Goal: Check status

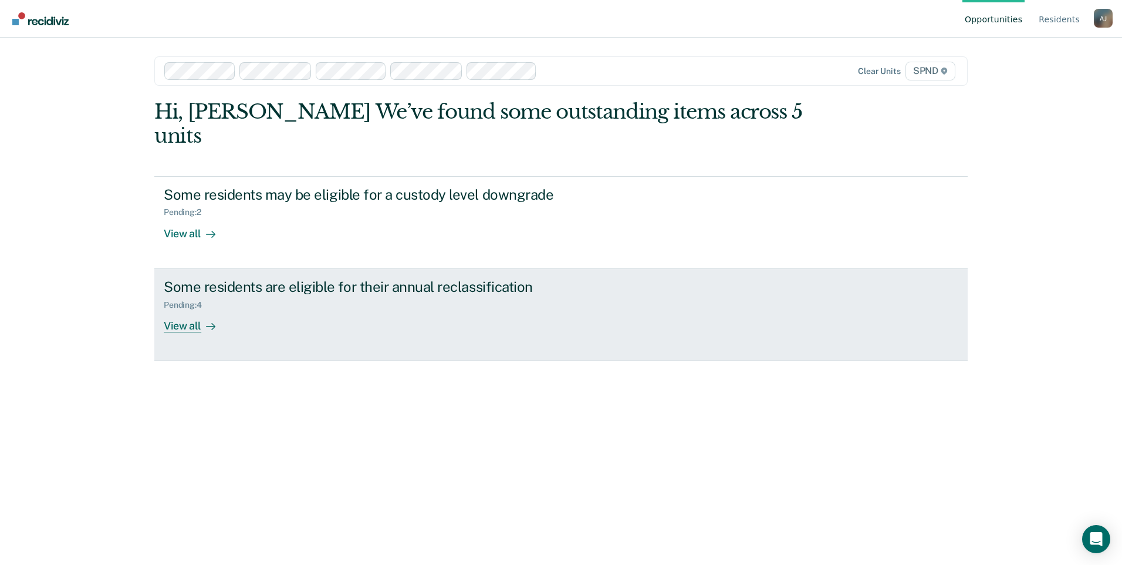
click at [197, 309] on div "View all" at bounding box center [197, 320] width 66 height 23
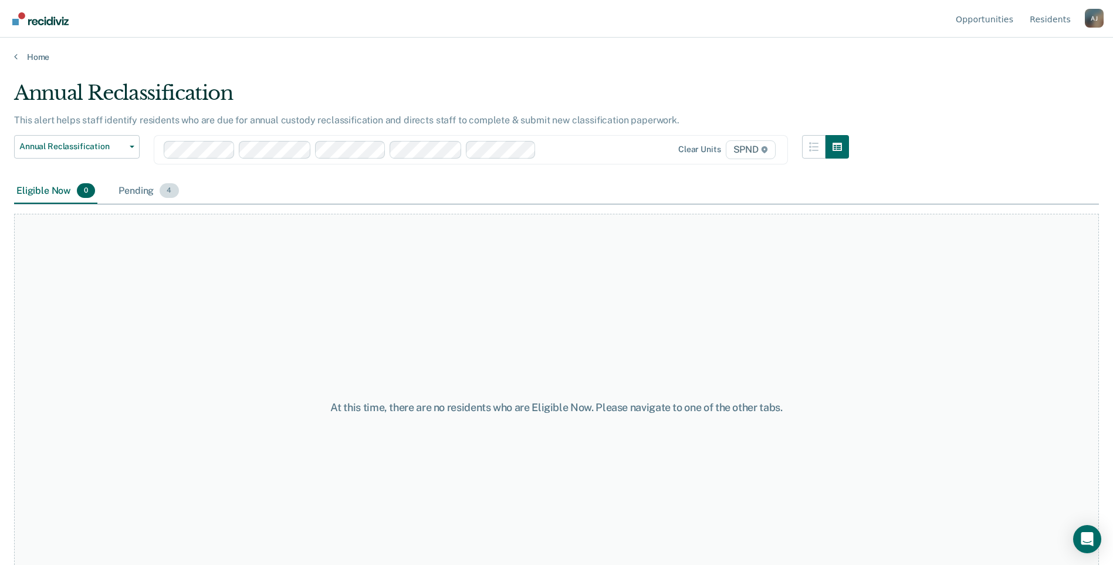
click at [148, 197] on div "Pending 4" at bounding box center [148, 191] width 65 height 26
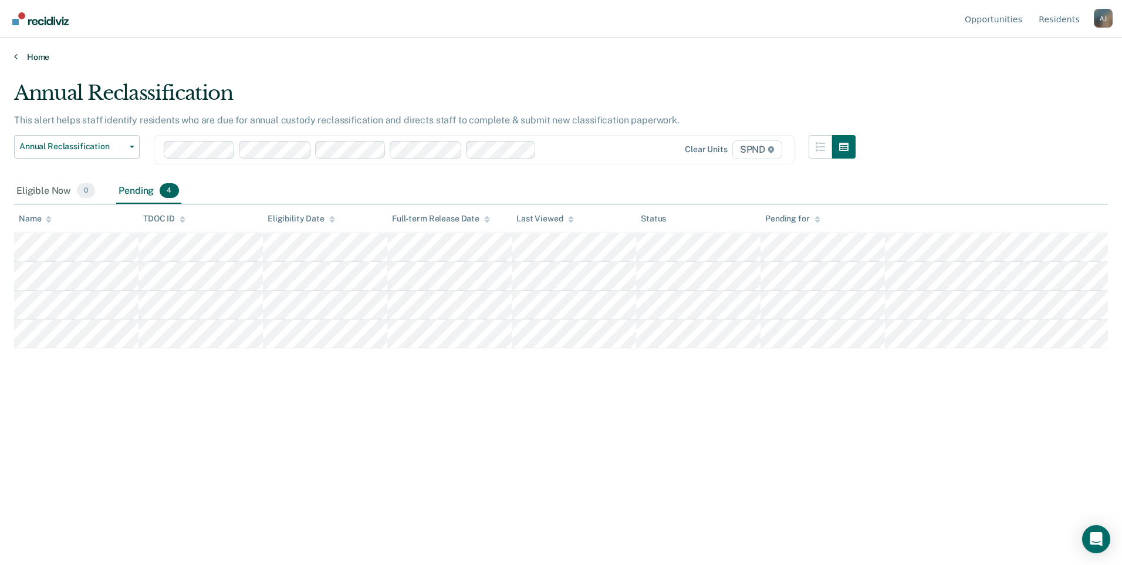
click at [23, 53] on link "Home" at bounding box center [561, 57] width 1094 height 11
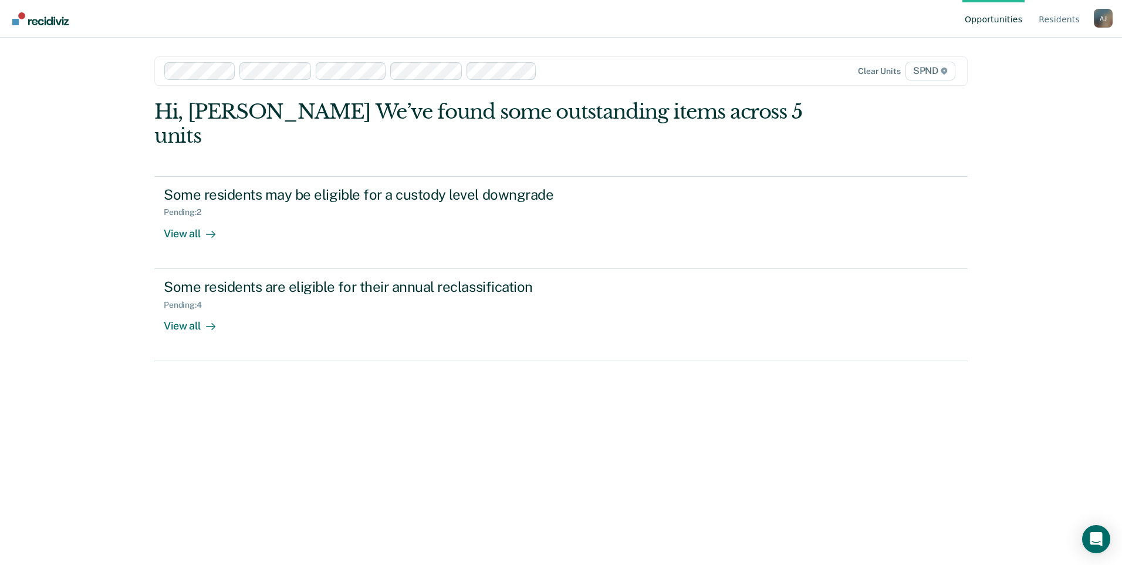
click at [253, 498] on div "Hi, [PERSON_NAME] We’ve found some outstanding items across 5 units Some reside…" at bounding box center [560, 316] width 813 height 433
